Goal: Task Accomplishment & Management: Complete application form

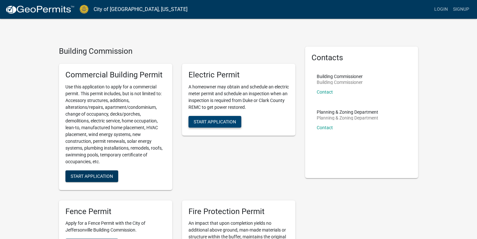
click at [214, 121] on span "Start Application" at bounding box center [215, 121] width 42 height 5
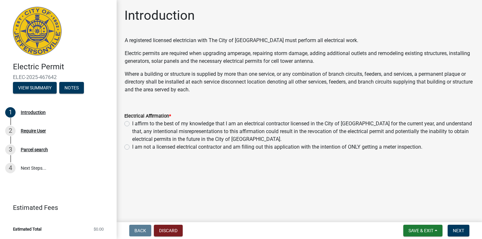
click at [132, 148] on label "I am not a licensed electrical contractor and am filling out this application w…" at bounding box center [277, 147] width 290 height 8
click at [132, 147] on input "I am not a licensed electrical contractor and am filling out this application w…" at bounding box center [134, 145] width 4 height 4
radio input "true"
click at [454, 228] on span "Next" at bounding box center [457, 230] width 11 height 5
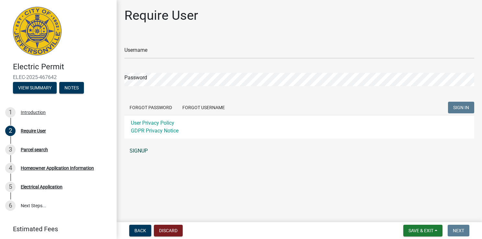
click at [140, 150] on link "SIGNUP" at bounding box center [299, 150] width 350 height 13
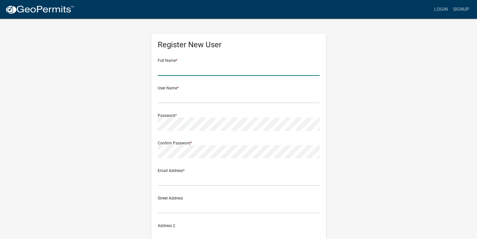
click at [178, 65] on input "text" at bounding box center [239, 68] width 162 height 13
type input "b"
type input "r"
type input "[PERSON_NAME]"
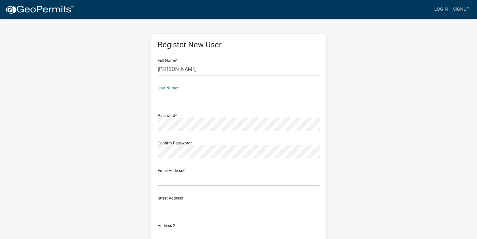
click at [171, 98] on input "text" at bounding box center [239, 96] width 162 height 13
type input "EASTLAWN"
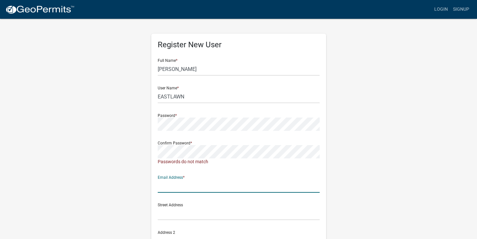
click at [187, 179] on div "Email Address *" at bounding box center [239, 181] width 162 height 22
type input "[EMAIL_ADDRESS][DOMAIN_NAME]"
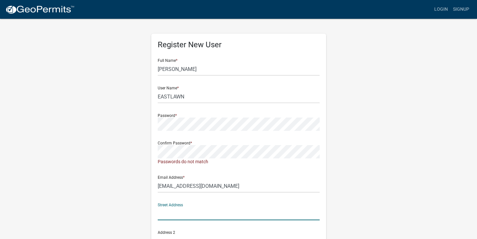
click at [182, 215] on input "text" at bounding box center [239, 213] width 162 height 13
click at [320, 183] on div "Register New User Full Name * [PERSON_NAME] User Name * EASTLAWN Password * Con…" at bounding box center [238, 192] width 175 height 316
click at [184, 219] on input "text" at bounding box center [239, 213] width 162 height 13
type input "[STREET_ADDRESS]"
type input "[GEOGRAPHIC_DATA]"
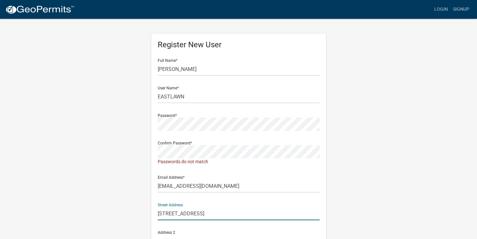
type input "[US_STATE]"
type input "47130"
type input "[STREET_ADDRESS]"
type input "5024171818"
type input "[STREET_ADDRESS]"
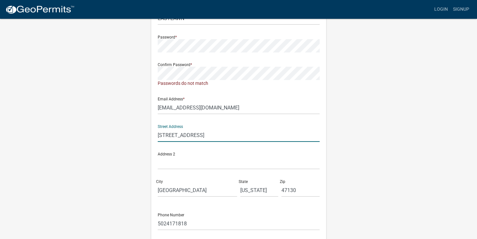
scroll to position [82, 0]
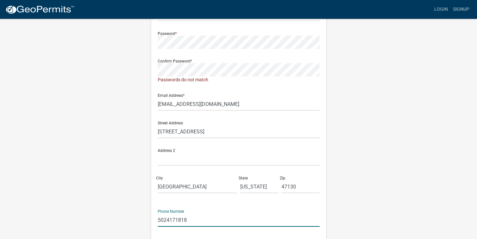
click at [189, 218] on input "5024171818" at bounding box center [239, 219] width 162 height 13
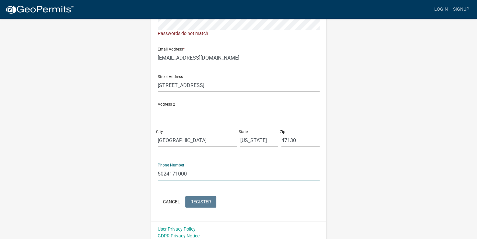
scroll to position [132, 0]
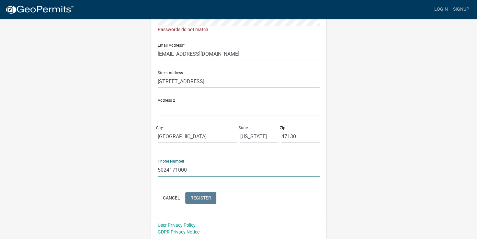
type input "5024171000"
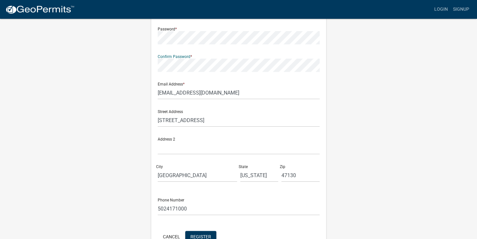
scroll to position [108, 0]
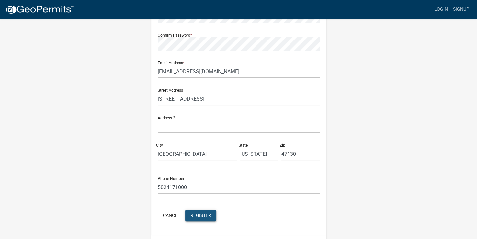
click at [203, 216] on span "Register" at bounding box center [200, 214] width 21 height 5
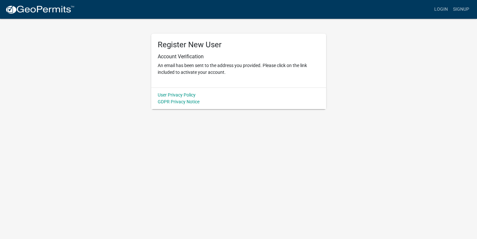
scroll to position [0, 0]
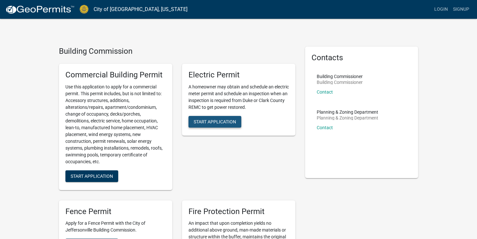
click at [220, 119] on span "Start Application" at bounding box center [215, 121] width 42 height 5
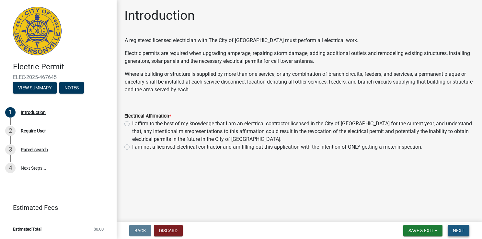
click at [454, 226] on button "Next" at bounding box center [458, 231] width 22 height 12
click at [132, 148] on label "I am not a licensed electrical contractor and am filling out this application w…" at bounding box center [277, 147] width 290 height 8
click at [132, 147] on input "I am not a licensed electrical contractor and am filling out this application w…" at bounding box center [134, 145] width 4 height 4
radio input "true"
click at [457, 228] on span "Next" at bounding box center [457, 230] width 11 height 5
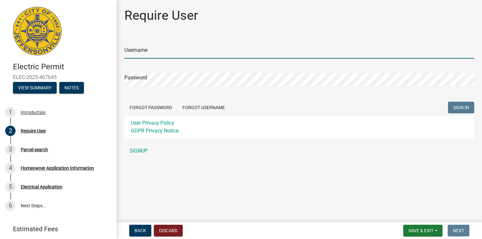
type input "EASTLAWN"
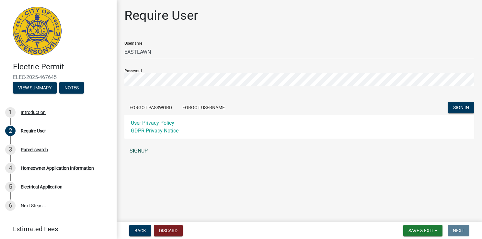
click at [137, 147] on link "SIGNUP" at bounding box center [299, 150] width 350 height 13
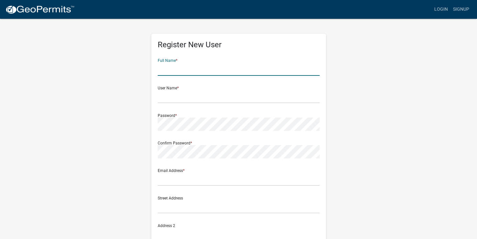
click at [193, 67] on input "text" at bounding box center [239, 68] width 162 height 13
type input "[PERSON_NAME]"
type input "[EMAIL_ADDRESS][DOMAIN_NAME]"
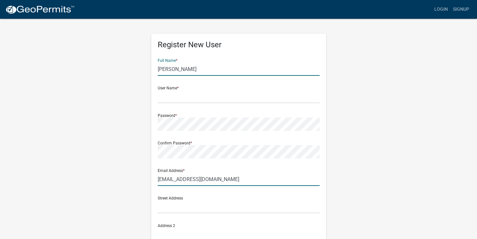
type input "[STREET_ADDRESS]"
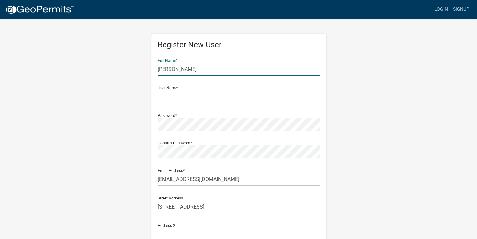
type input "[GEOGRAPHIC_DATA]"
type input "IN"
type input "47130"
type input "5024171818"
type input "[PERSON_NAME]"
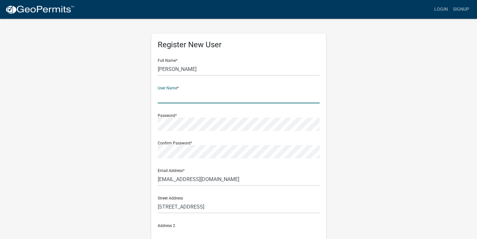
click at [178, 97] on input "text" at bounding box center [239, 96] width 162 height 13
type input "sheck63"
click at [330, 151] on div "Register New User Full Name * [PERSON_NAME] User Name * sheck63 Password * Conf…" at bounding box center [238, 191] width 184 height 346
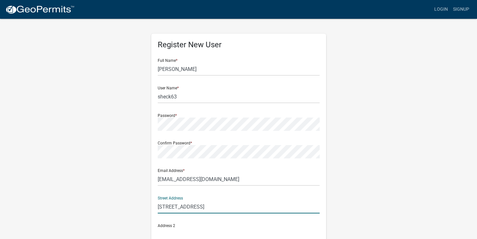
click at [205, 206] on input "[STREET_ADDRESS]" at bounding box center [239, 206] width 162 height 13
type input "1"
type input "[STREET_ADDRESS]"
click at [351, 185] on div "Register New User Full Name * [PERSON_NAME] User Name * sheck63 Password * Conf…" at bounding box center [238, 191] width 369 height 346
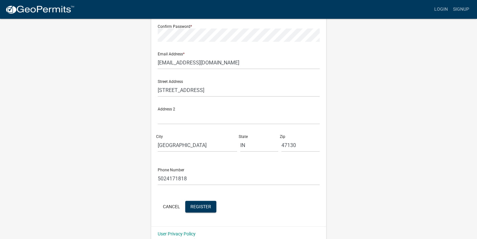
scroll to position [125, 0]
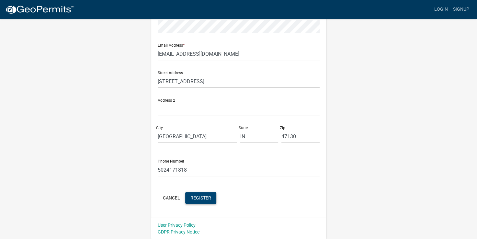
click at [197, 196] on span "Register" at bounding box center [200, 197] width 21 height 5
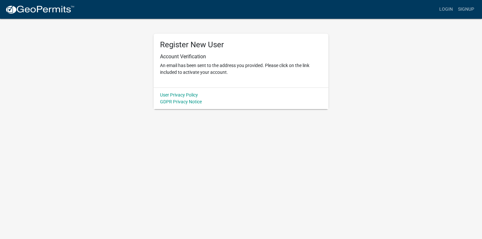
click at [375, 77] on div "Register New User Account Verification An email has been sent to the address yo…" at bounding box center [240, 63] width 369 height 91
click at [453, 8] on link "Login" at bounding box center [445, 9] width 19 height 12
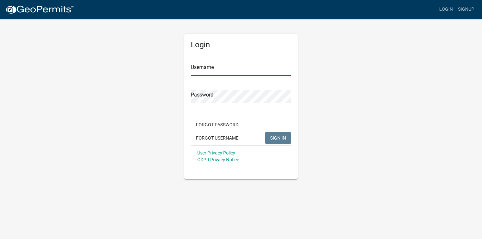
type input "sheck63"
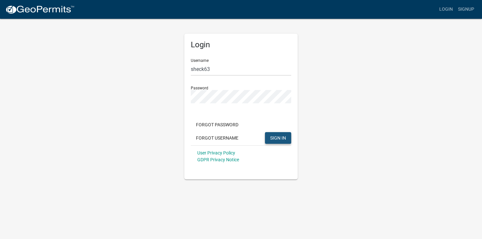
click at [279, 138] on span "SIGN IN" at bounding box center [278, 137] width 16 height 5
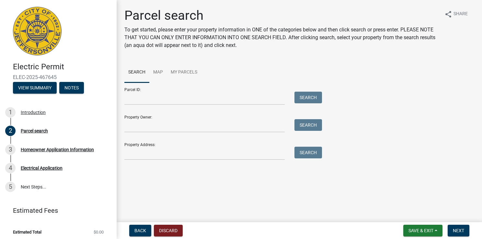
click at [154, 118] on div "Property Owner: Search" at bounding box center [221, 121] width 194 height 22
click at [154, 124] on input "Property Owner:" at bounding box center [204, 125] width 160 height 13
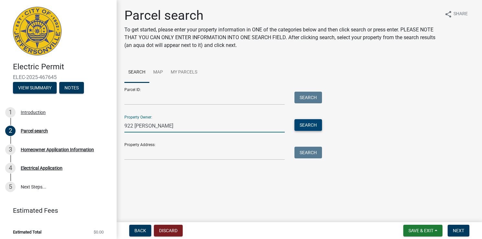
type input "922 nachand"
click at [318, 127] on button "Search" at bounding box center [308, 125] width 28 height 12
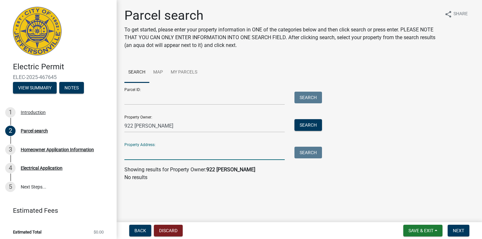
click at [147, 151] on input "Property Address:" at bounding box center [204, 153] width 160 height 13
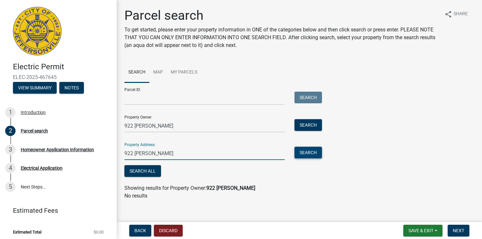
type input "922 nachand"
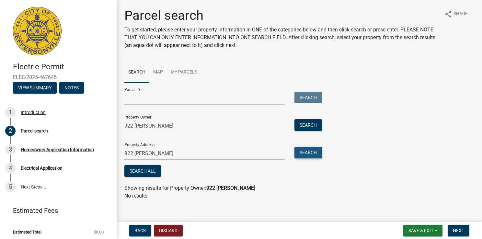
click at [301, 151] on button "Search" at bounding box center [308, 153] width 28 height 12
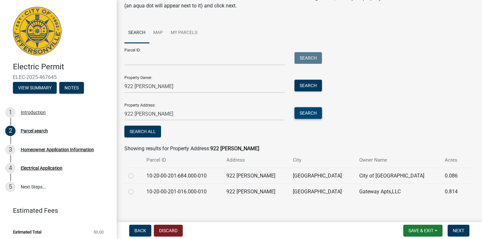
scroll to position [44, 0]
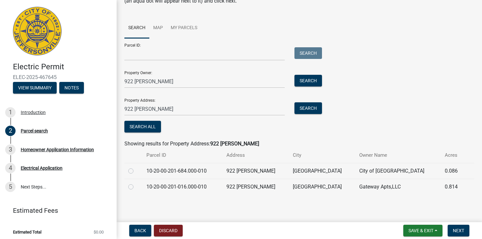
click at [136, 183] on label at bounding box center [136, 183] width 0 height 0
click at [136, 184] on input "radio" at bounding box center [138, 185] width 4 height 4
radio input "true"
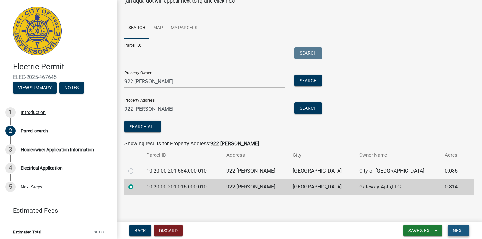
click at [456, 230] on span "Next" at bounding box center [457, 230] width 11 height 5
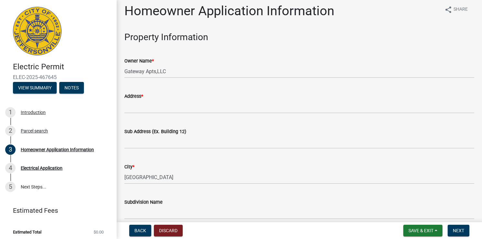
scroll to position [0, 0]
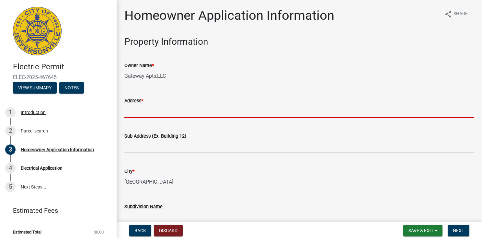
click at [156, 108] on input "Address *" at bounding box center [299, 111] width 350 height 13
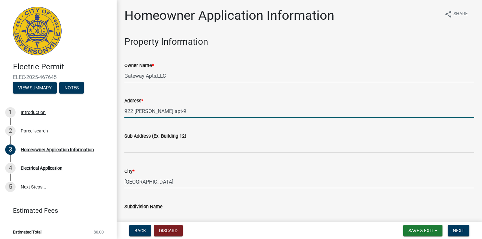
type input "922 nachand apt-9"
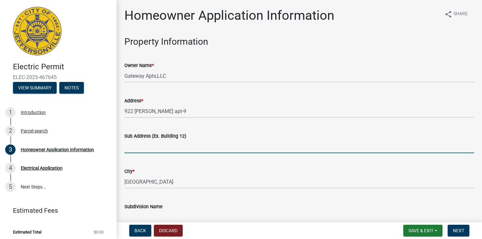
click at [173, 152] on input "Sub Address (Ex. Building 12)" at bounding box center [299, 146] width 350 height 13
drag, startPoint x: 173, startPoint y: 152, endPoint x: 168, endPoint y: 149, distance: 6.1
click at [168, 149] on input "Sub Address (Ex. Building 12)" at bounding box center [299, 146] width 350 height 13
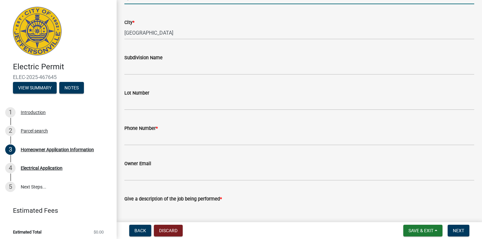
scroll to position [155, 0]
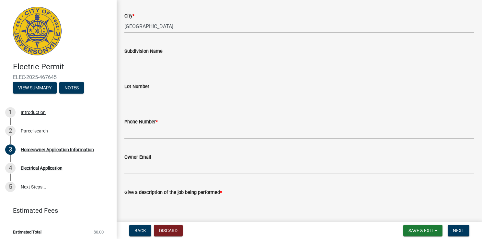
type input "apartment number # 9"
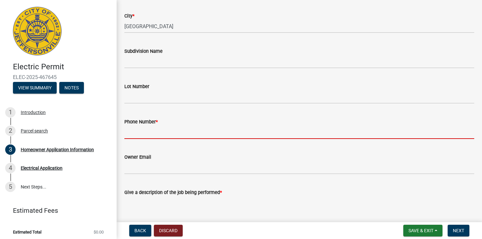
click at [180, 131] on input "Phone Number *" at bounding box center [299, 132] width 350 height 13
type input "5024171000"
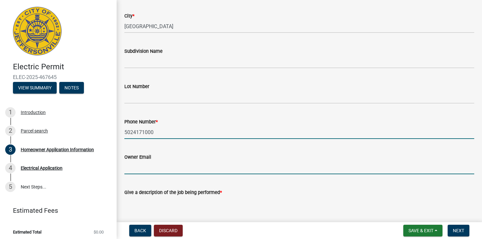
type input "[EMAIL_ADDRESS][DOMAIN_NAME]"
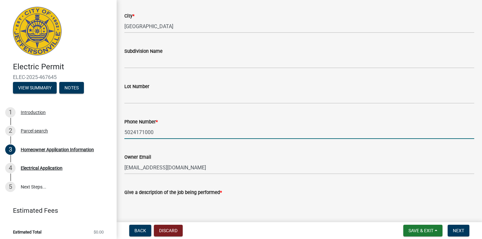
type input "5024171818"
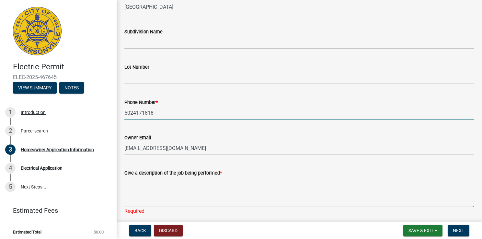
scroll to position [181, 0]
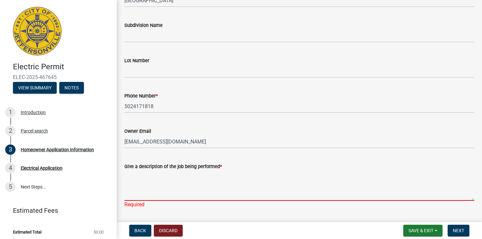
click at [153, 194] on textarea "Give a description of the job being performed *" at bounding box center [299, 185] width 350 height 30
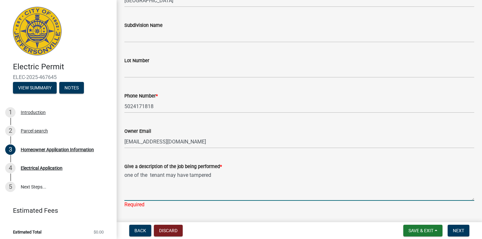
drag, startPoint x: 239, startPoint y: 177, endPoint x: 236, endPoint y: 172, distance: 6.2
click at [236, 172] on textarea "one of the tenant may have tampered" at bounding box center [299, 185] width 350 height 30
click at [239, 177] on textarea "one of the tenant may have tampered" at bounding box center [299, 185] width 350 height 30
click at [234, 174] on textarea "one of the tenant may have tampered" at bounding box center [299, 185] width 350 height 30
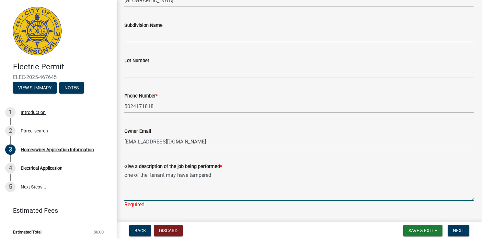
click at [234, 174] on textarea "one of the tenant may have tampered" at bounding box center [299, 185] width 350 height 30
click at [241, 174] on textarea "one of the tenant may have tampered" at bounding box center [299, 185] width 350 height 30
click at [230, 175] on textarea "one of the tenant may have tampered" at bounding box center [299, 185] width 350 height 30
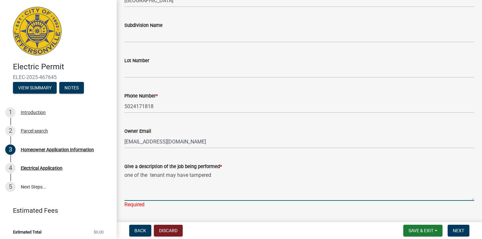
click at [231, 175] on textarea "one of the tenant may have tampered" at bounding box center [299, 185] width 350 height 30
click at [239, 174] on textarea "one of the tenant may have tampered" at bounding box center [299, 185] width 350 height 30
click at [236, 173] on textarea "one of the tenant may have tampered" at bounding box center [299, 185] width 350 height 30
click at [240, 175] on textarea "one of the tenant may have tampered" at bounding box center [299, 185] width 350 height 30
click at [138, 184] on textarea "one of the tenant may have tampere with the electrical metre" at bounding box center [299, 185] width 350 height 30
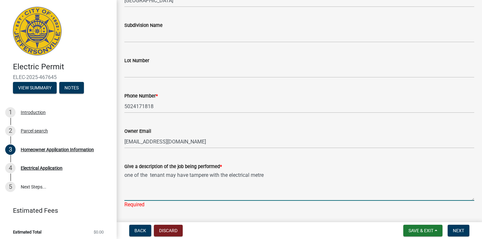
click at [127, 180] on textarea "one of the tenant may have tampere with the electrical metre" at bounding box center [299, 185] width 350 height 30
click at [267, 174] on textarea "one of the tenant may have tampere with the electrical metre" at bounding box center [299, 185] width 350 height 30
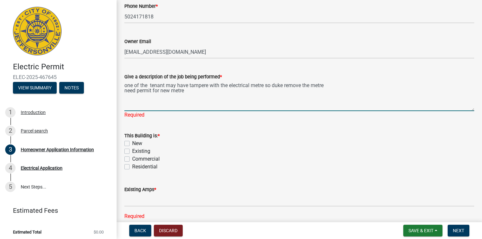
scroll to position [272, 0]
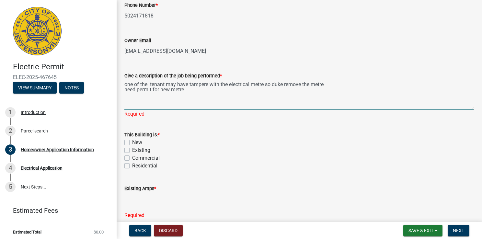
type textarea "one of the tenant may have tampere with the electrical metre so duke remove the…"
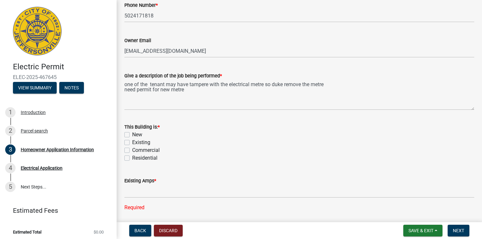
click at [126, 151] on div "This Building is: * New Existing Commercial Residential" at bounding box center [299, 142] width 350 height 39
click at [132, 142] on label "Existing" at bounding box center [141, 143] width 18 height 8
click at [132, 142] on input "Existing" at bounding box center [134, 141] width 4 height 4
checkbox input "true"
checkbox input "false"
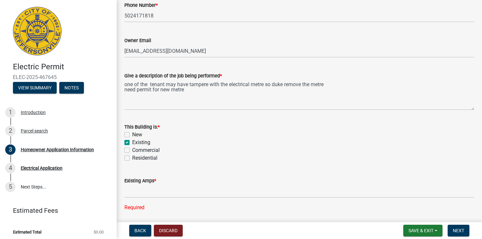
checkbox input "true"
checkbox input "false"
click at [457, 229] on span "Next" at bounding box center [457, 230] width 11 height 5
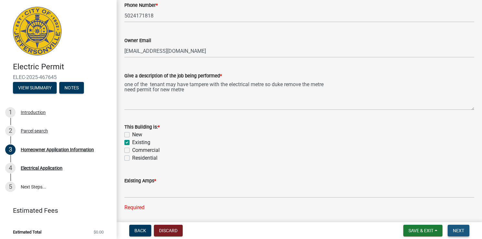
click at [457, 229] on span "Next" at bounding box center [457, 230] width 11 height 5
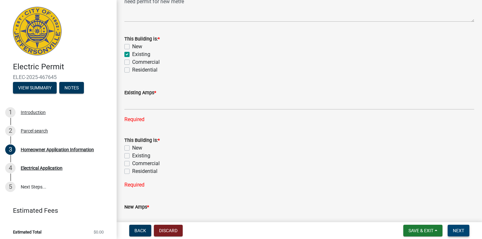
scroll to position [362, 0]
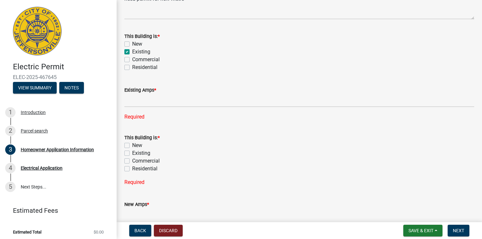
click at [132, 153] on label "Existing" at bounding box center [141, 153] width 18 height 8
click at [132, 153] on input "Existing" at bounding box center [134, 151] width 4 height 4
checkbox input "true"
checkbox input "false"
checkbox input "true"
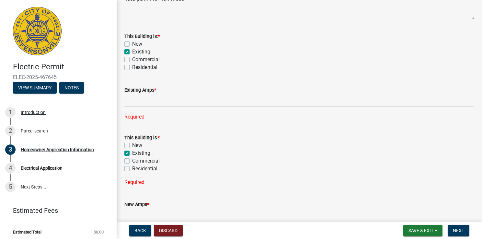
checkbox input "false"
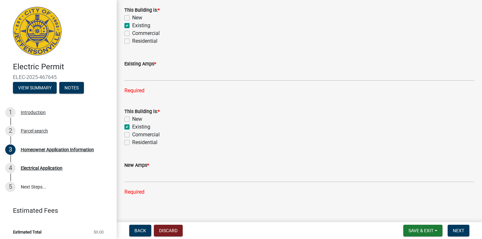
scroll to position [395, 0]
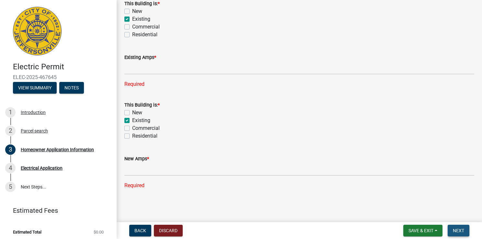
click at [460, 228] on span "Next" at bounding box center [457, 230] width 11 height 5
click at [141, 160] on label "New Amps *" at bounding box center [136, 159] width 25 height 5
click at [132, 121] on label "Existing" at bounding box center [141, 121] width 18 height 8
click at [132, 121] on input "Existing" at bounding box center [134, 119] width 4 height 4
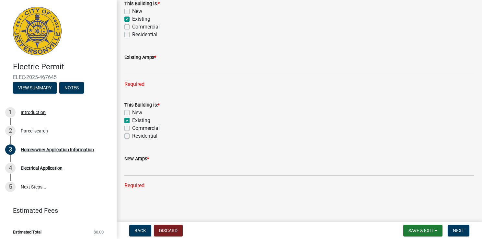
checkbox input "false"
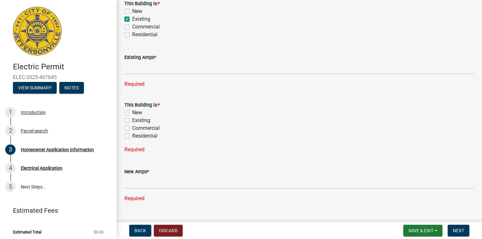
click at [238, 28] on div "Commercial" at bounding box center [299, 27] width 350 height 8
click at [132, 27] on label "Commercial" at bounding box center [146, 27] width 28 height 8
click at [132, 27] on input "Commercial" at bounding box center [134, 25] width 4 height 4
checkbox input "true"
checkbox input "false"
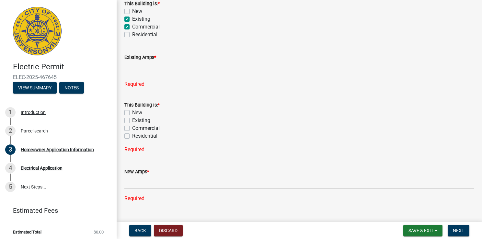
checkbox input "true"
checkbox input "false"
click at [132, 24] on label "Commercial" at bounding box center [146, 27] width 28 height 8
click at [132, 24] on input "Commercial" at bounding box center [134, 25] width 4 height 4
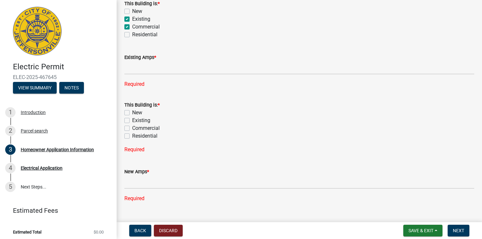
checkbox input "false"
checkbox input "true"
checkbox input "false"
click at [132, 36] on label "Residential" at bounding box center [144, 35] width 25 height 8
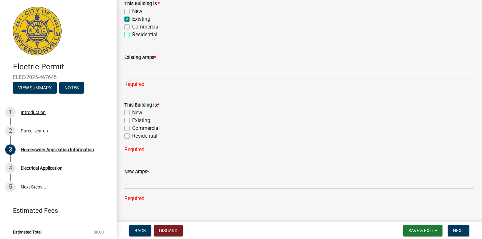
click at [132, 35] on input "Residential" at bounding box center [134, 33] width 4 height 4
checkbox input "true"
checkbox input "false"
checkbox input "true"
checkbox input "false"
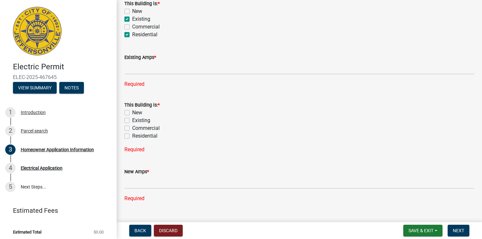
checkbox input "true"
click at [132, 118] on label "Existing" at bounding box center [141, 121] width 18 height 8
click at [132, 118] on input "Existing" at bounding box center [134, 119] width 4 height 4
checkbox input "true"
checkbox input "false"
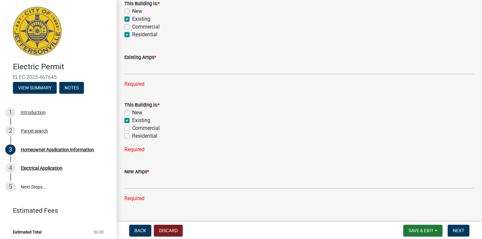
checkbox input "true"
checkbox input "false"
click at [132, 134] on label "Residential" at bounding box center [144, 136] width 25 height 8
click at [132, 134] on input "Residential" at bounding box center [134, 134] width 4 height 4
checkbox input "true"
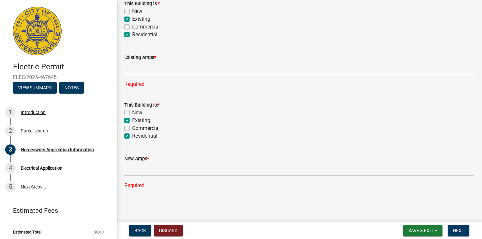
checkbox input "false"
checkbox input "true"
checkbox input "false"
checkbox input "true"
drag, startPoint x: 140, startPoint y: 184, endPoint x: 237, endPoint y: 186, distance: 97.4
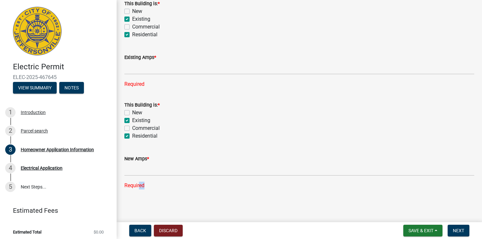
click at [237, 186] on div "Required" at bounding box center [299, 186] width 350 height 8
click at [462, 234] on button "Next" at bounding box center [458, 231] width 22 height 12
drag, startPoint x: 462, startPoint y: 234, endPoint x: 371, endPoint y: 205, distance: 95.5
click at [371, 205] on main "Homeowner Application Information share Share Property Information Owner Name *…" at bounding box center [299, 109] width 365 height 219
click at [452, 229] on span "Next" at bounding box center [457, 230] width 11 height 5
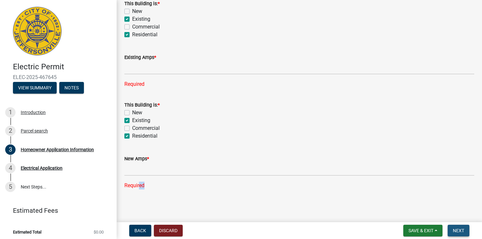
click at [452, 229] on span "Next" at bounding box center [457, 230] width 11 height 5
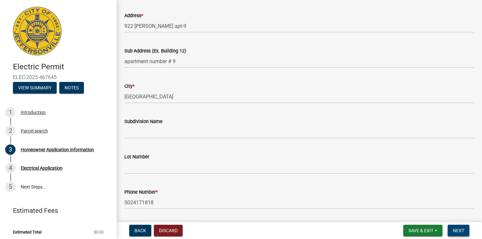
scroll to position [89, 0]
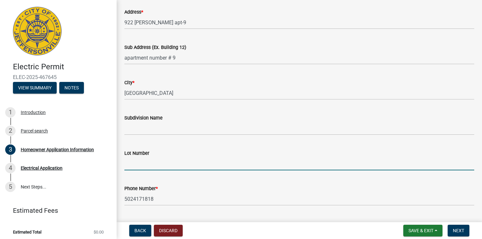
click at [154, 157] on input "Lot Number" at bounding box center [299, 163] width 350 height 13
type input "0"
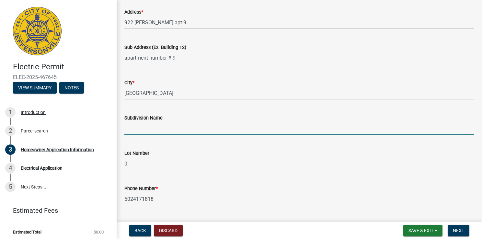
click at [150, 123] on input "Subdivision Name" at bounding box center [299, 128] width 350 height 13
type input "0"
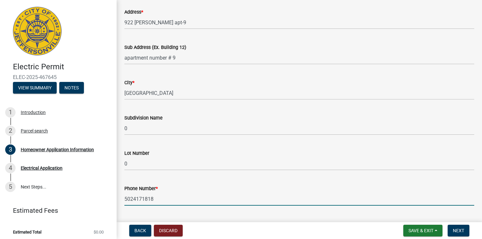
click at [156, 201] on input "5024171818" at bounding box center [299, 198] width 350 height 13
click at [369, 200] on input "5024171000" at bounding box center [299, 198] width 350 height 13
type input "5024171000"
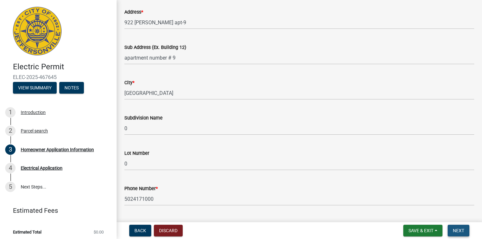
click at [451, 227] on button "Next" at bounding box center [458, 231] width 22 height 12
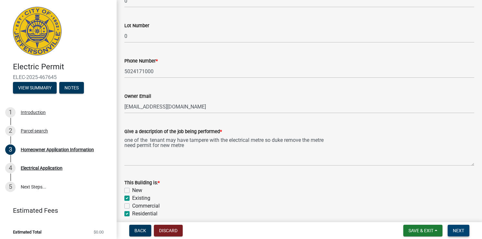
scroll to position [218, 0]
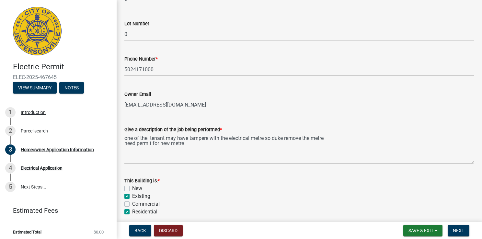
drag, startPoint x: 452, startPoint y: 227, endPoint x: 348, endPoint y: 181, distance: 114.1
click at [348, 181] on div "This Building is: *" at bounding box center [299, 181] width 350 height 8
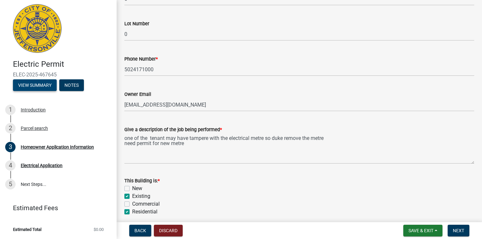
click at [40, 82] on button "View Summary" at bounding box center [35, 85] width 44 height 12
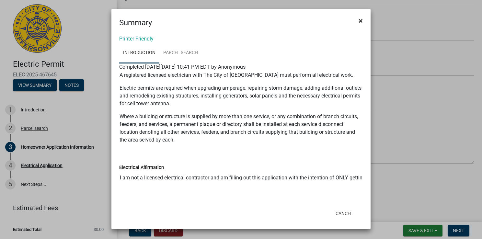
click at [361, 21] on span "×" at bounding box center [360, 20] width 4 height 9
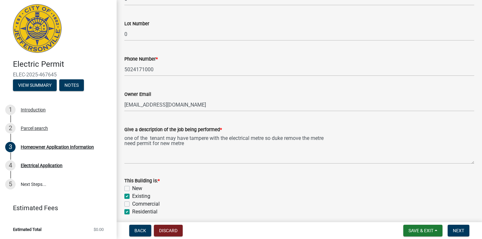
click at [117, 229] on nav "Back Discard Save & Exit Save Save & Exit Next" at bounding box center [299, 230] width 365 height 17
click at [30, 126] on div "Parcel search" at bounding box center [34, 128] width 27 height 5
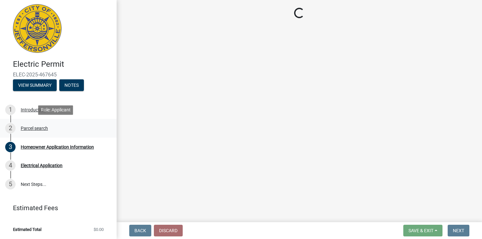
scroll to position [0, 0]
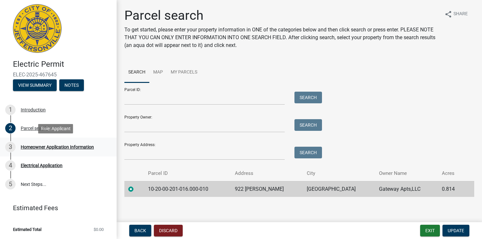
click at [27, 148] on div "Homeowner Application Information" at bounding box center [57, 147] width 73 height 5
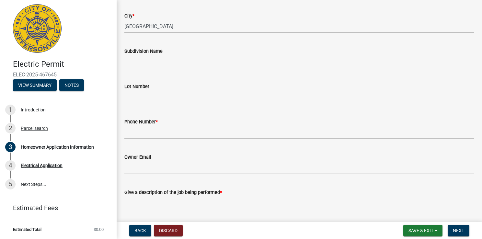
scroll to position [181, 0]
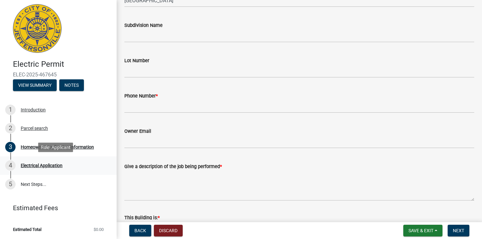
click at [22, 165] on div "Electrical Application" at bounding box center [42, 165] width 42 height 5
click at [12, 124] on div "2" at bounding box center [10, 128] width 10 height 10
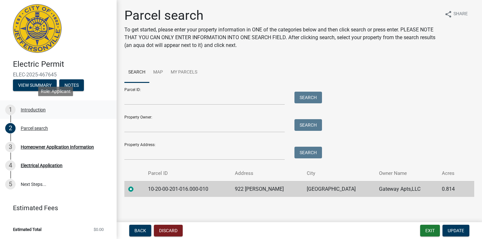
click at [8, 109] on div "1" at bounding box center [10, 110] width 10 height 10
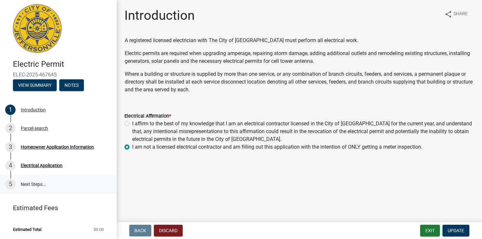
click at [10, 183] on div "5" at bounding box center [10, 184] width 10 height 10
drag, startPoint x: 10, startPoint y: 183, endPoint x: 9, endPoint y: 166, distance: 16.9
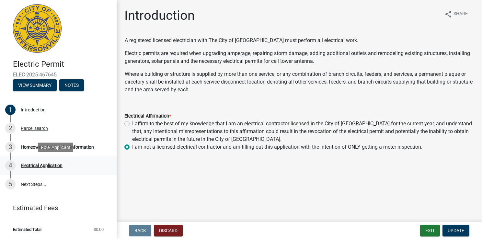
click at [9, 166] on div "4" at bounding box center [10, 165] width 10 height 10
click at [10, 148] on div "3" at bounding box center [10, 147] width 10 height 10
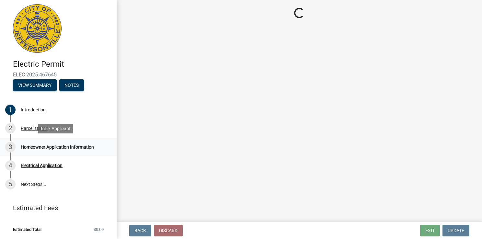
click at [10, 148] on div "3" at bounding box center [10, 147] width 10 height 10
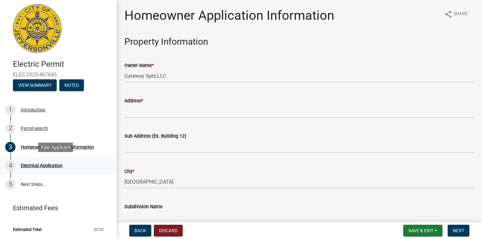
drag, startPoint x: 10, startPoint y: 148, endPoint x: 8, endPoint y: 168, distance: 20.1
click at [8, 168] on div "4" at bounding box center [10, 165] width 10 height 10
click at [13, 163] on div "4" at bounding box center [10, 165] width 10 height 10
click at [10, 183] on div "5" at bounding box center [10, 184] width 10 height 10
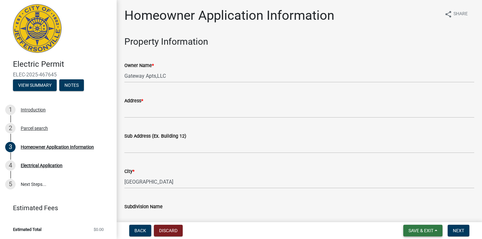
click at [417, 233] on button "Save & Exit" at bounding box center [422, 231] width 39 height 12
click at [410, 213] on button "Save & Exit" at bounding box center [416, 214] width 52 height 16
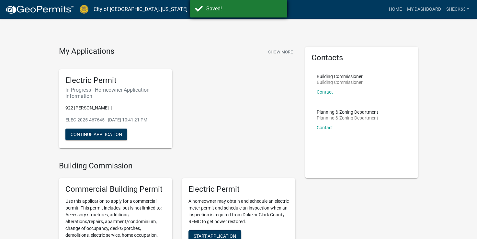
click at [246, 16] on div "Saved!" at bounding box center [238, 8] width 97 height 17
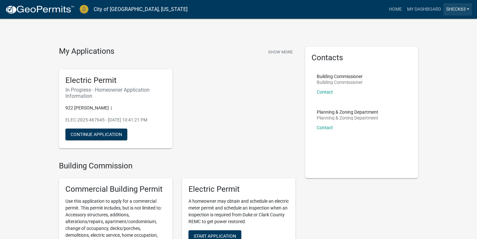
click at [448, 9] on link "sheck63" at bounding box center [457, 9] width 28 height 12
click at [445, 29] on link "Account" at bounding box center [446, 27] width 52 height 16
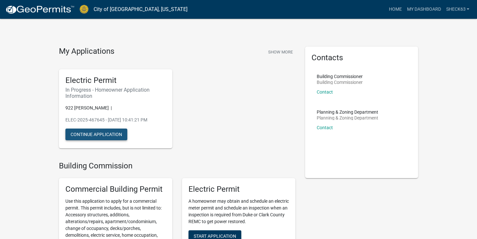
click at [97, 135] on button "Continue Application" at bounding box center [96, 134] width 62 height 12
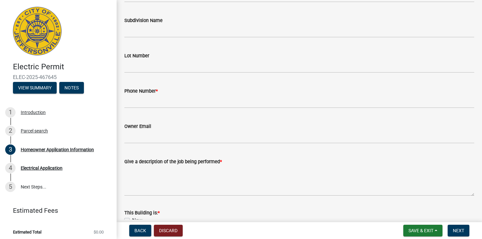
scroll to position [194, 0]
